Goal: Task Accomplishment & Management: Complete application form

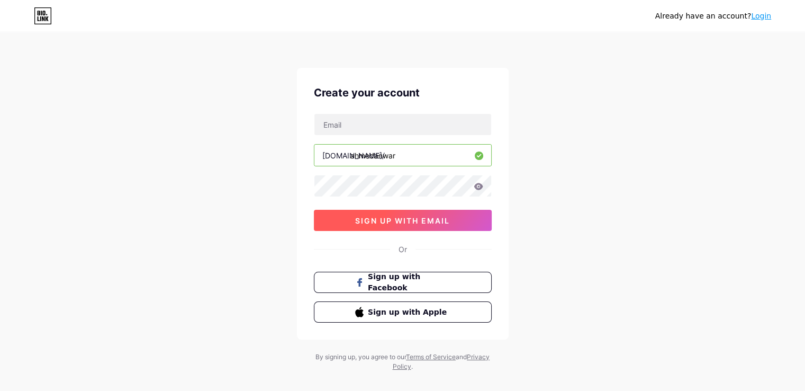
click at [429, 221] on span "sign up with email" at bounding box center [402, 220] width 95 height 9
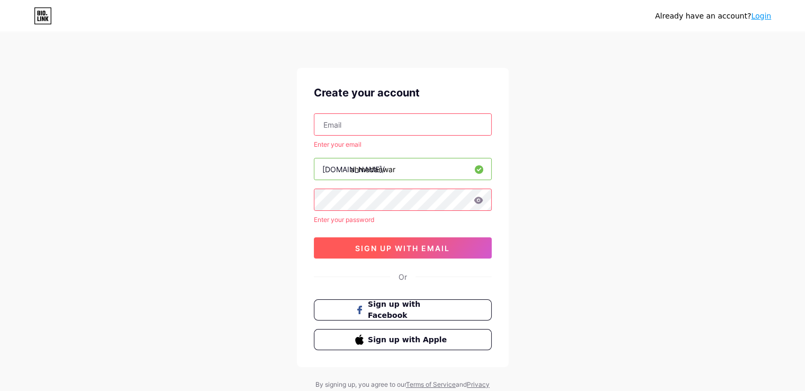
click at [428, 248] on span "sign up with email" at bounding box center [402, 247] width 95 height 9
click at [426, 249] on span "sign up with email" at bounding box center [402, 247] width 95 height 9
click at [396, 249] on span "sign up with email" at bounding box center [402, 247] width 95 height 9
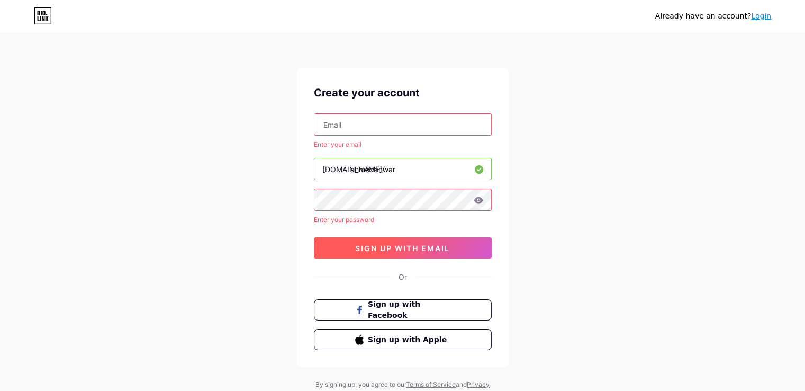
click at [396, 249] on span "sign up with email" at bounding box center [402, 247] width 95 height 9
click at [766, 15] on link "Login" at bounding box center [761, 16] width 20 height 8
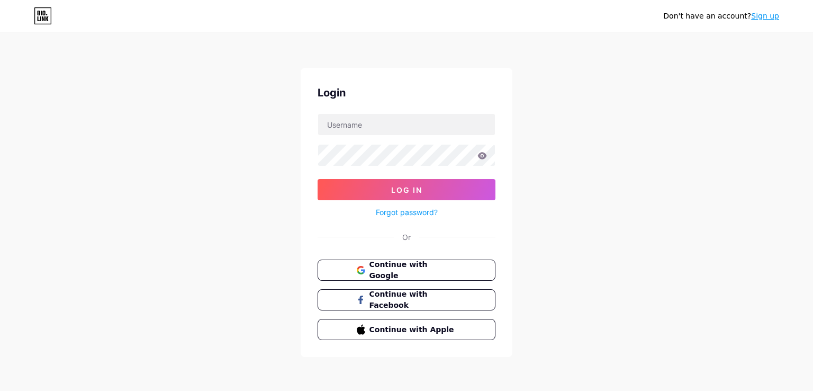
click at [765, 17] on link "Sign up" at bounding box center [765, 16] width 28 height 8
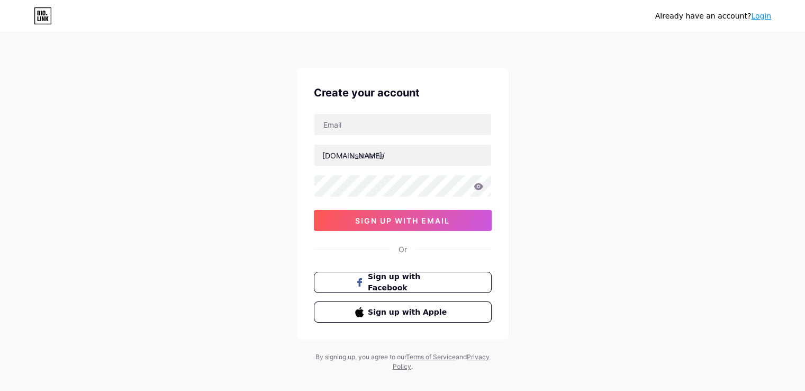
click at [765, 17] on link "Login" at bounding box center [761, 16] width 20 height 8
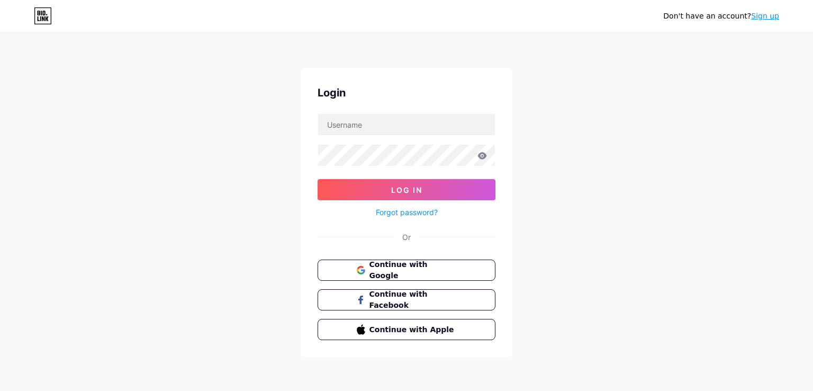
click at [765, 17] on link "Sign up" at bounding box center [765, 16] width 28 height 8
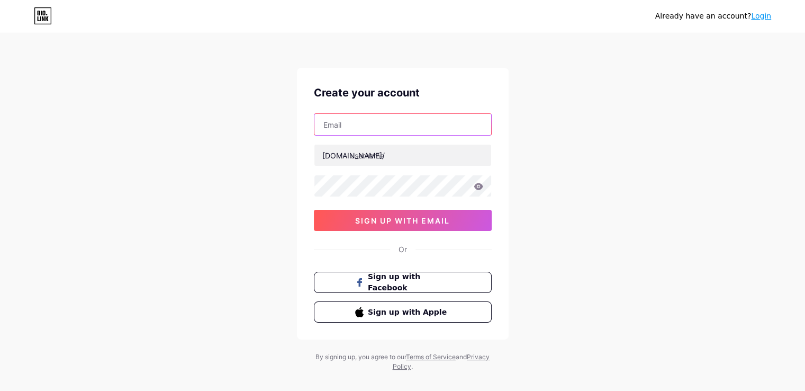
click at [401, 123] on input "text" at bounding box center [402, 124] width 177 height 21
paste input "nour001benzarrouk@gmail.com"
type input "nour001benzarrouk@gmail.com"
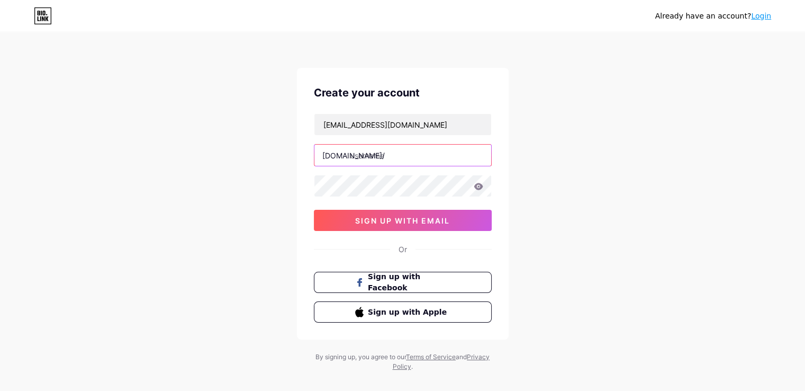
click at [385, 158] on input "text" at bounding box center [402, 154] width 177 height 21
click at [476, 184] on icon at bounding box center [478, 186] width 9 height 7
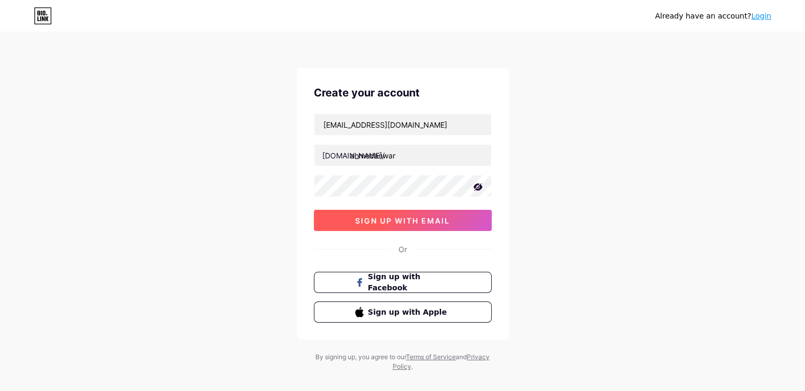
click at [425, 218] on span "sign up with email" at bounding box center [402, 220] width 95 height 9
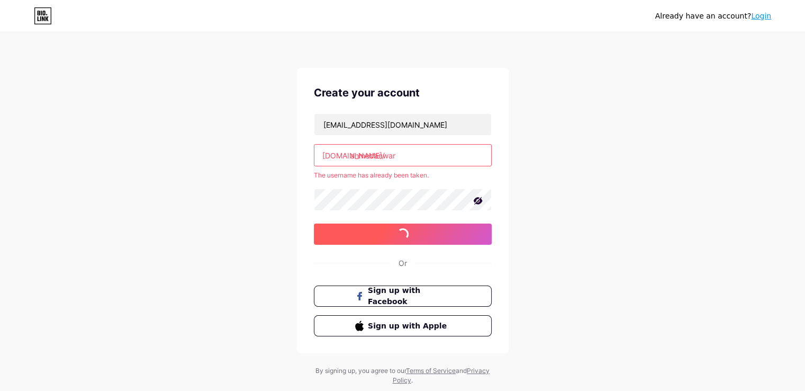
click at [400, 233] on span at bounding box center [402, 233] width 15 height 15
click at [402, 157] on input "ahmedanwar" at bounding box center [402, 154] width 177 height 21
click at [405, 156] on input "ahmedanwar" at bounding box center [402, 154] width 177 height 21
click at [373, 156] on input "ahmedanwar" at bounding box center [402, 154] width 177 height 21
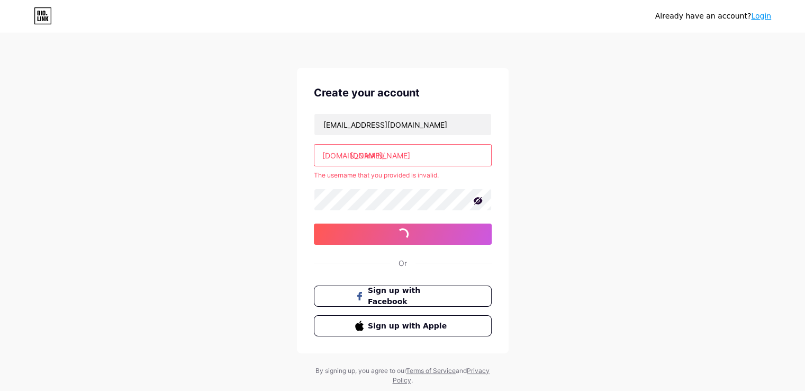
click at [369, 155] on input "ahmedanwar.me" at bounding box center [402, 154] width 177 height 21
type input "ahmedanwar"
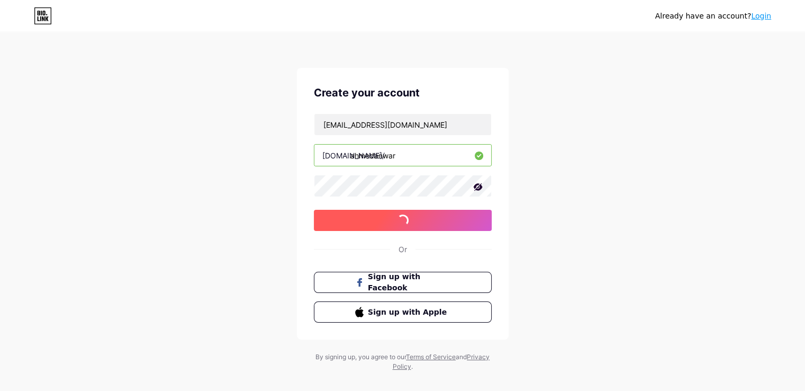
click at [413, 218] on span "sign up with email" at bounding box center [402, 220] width 95 height 9
drag, startPoint x: 485, startPoint y: 154, endPoint x: 477, endPoint y: 157, distance: 8.6
click at [477, 157] on div "bio.link/ ahmedanwar" at bounding box center [403, 155] width 178 height 22
click at [477, 157] on icon at bounding box center [479, 155] width 8 height 8
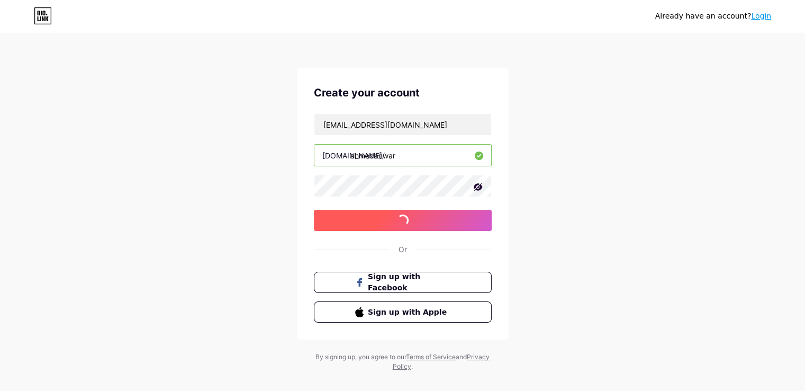
click at [408, 222] on span at bounding box center [402, 219] width 15 height 15
click at [400, 153] on input "ahmedanwar" at bounding box center [402, 154] width 177 height 21
click at [39, 19] on icon at bounding box center [43, 15] width 18 height 17
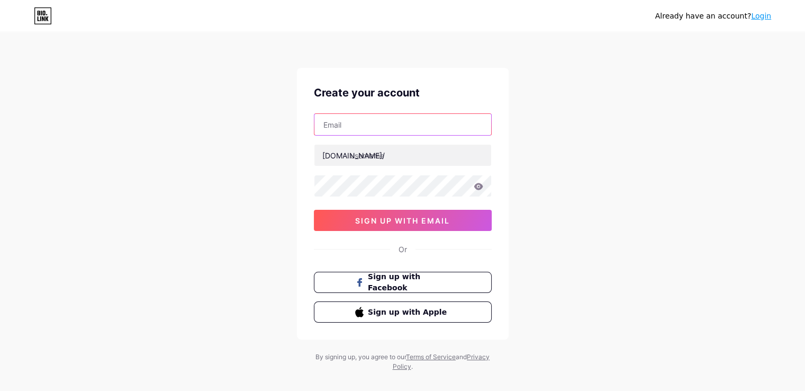
click at [346, 125] on input "text" at bounding box center [402, 124] width 177 height 21
click at [765, 13] on link "Login" at bounding box center [761, 16] width 20 height 8
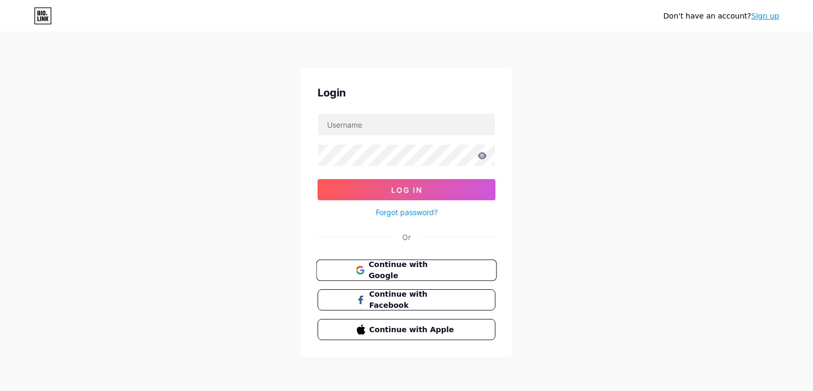
click at [431, 268] on span "Continue with Google" at bounding box center [412, 270] width 88 height 23
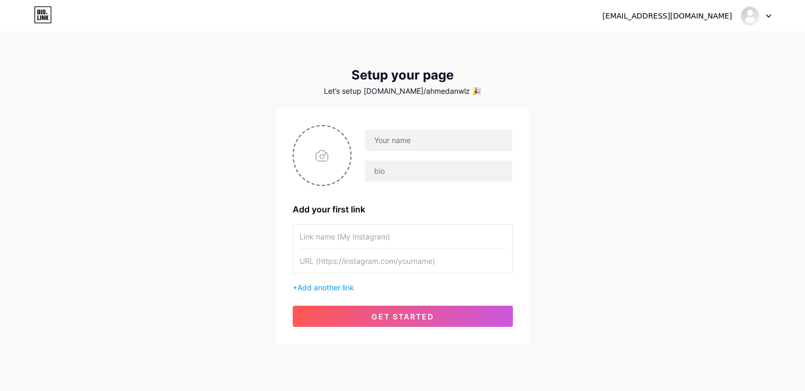
click at [423, 230] on input "text" at bounding box center [403, 236] width 206 height 24
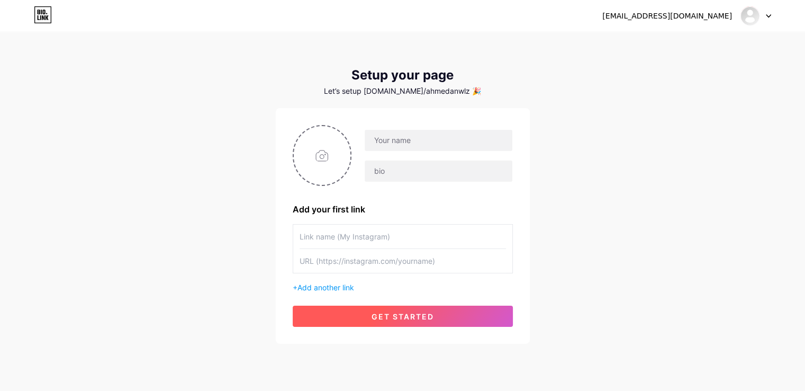
click at [384, 310] on button "get started" at bounding box center [403, 315] width 220 height 21
